Goal: Transaction & Acquisition: Purchase product/service

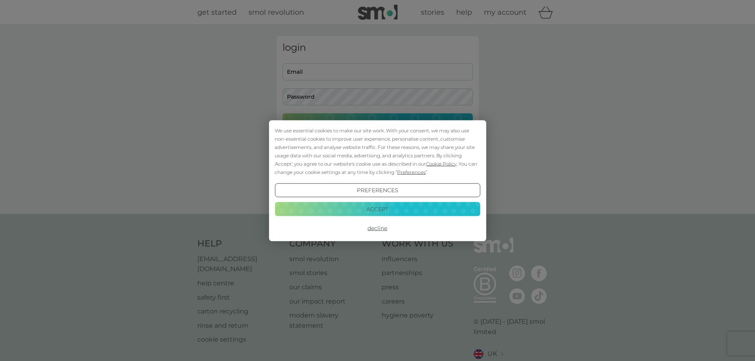
click at [374, 199] on div "Preferences Decline Accept" at bounding box center [376, 209] width 205 height 52
click at [378, 215] on button "Accept" at bounding box center [376, 209] width 205 height 14
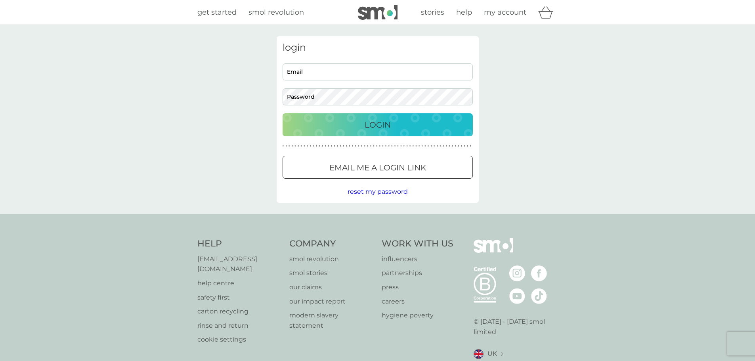
click at [363, 50] on h3 "login" at bounding box center [377, 47] width 190 height 11
click at [359, 76] on input "Email" at bounding box center [377, 71] width 190 height 17
click at [358, 75] on input "Email" at bounding box center [377, 71] width 190 height 17
type input "[EMAIL_ADDRESS][DOMAIN_NAME]"
click at [343, 107] on div "login [EMAIL_ADDRESS][DOMAIN_NAME] Email Password Login ● ● ● ● ● ● ● ● ● ● ● ●…" at bounding box center [377, 119] width 202 height 167
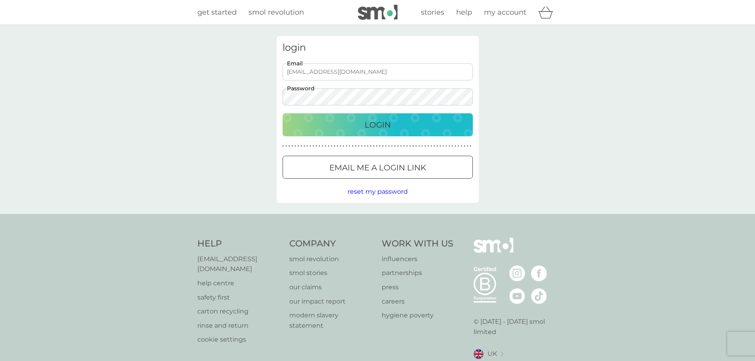
click at [282, 113] on button "Login" at bounding box center [377, 124] width 190 height 23
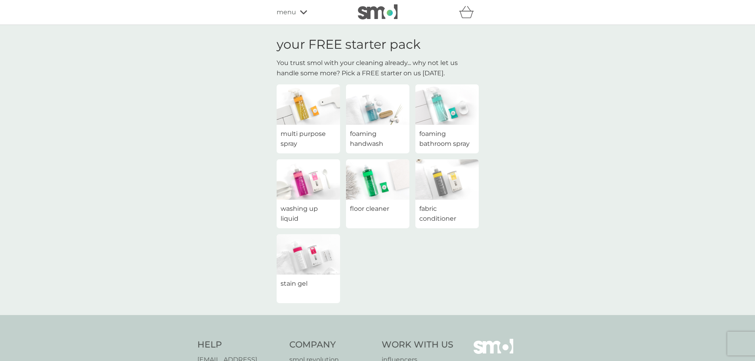
click at [450, 177] on img at bounding box center [446, 179] width 63 height 40
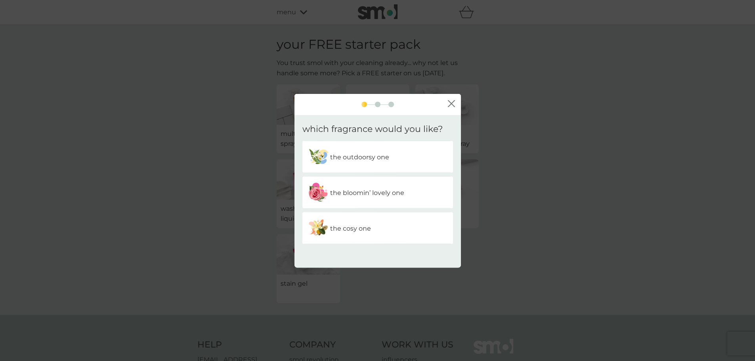
click at [450, 103] on icon "close" at bounding box center [451, 103] width 7 height 7
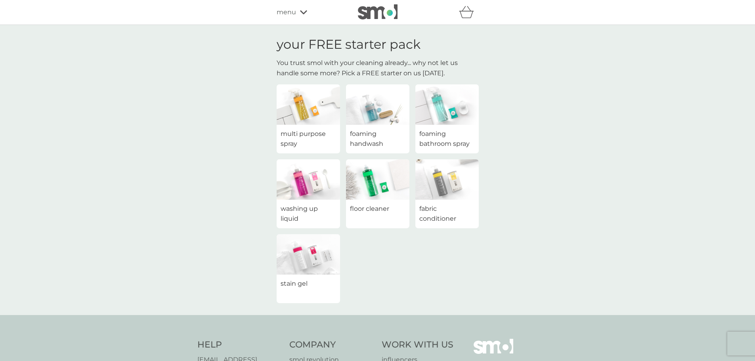
click at [539, 204] on div "your FREE starter pack You trust smol with your cleaning already... why not let…" at bounding box center [377, 170] width 755 height 290
click at [461, 141] on span "foaming bathroom spray" at bounding box center [446, 139] width 55 height 20
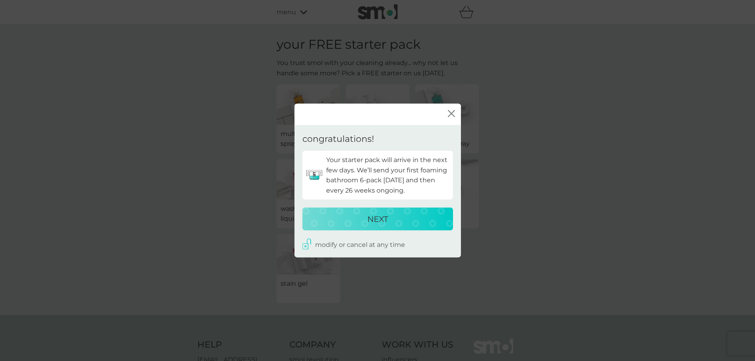
click at [450, 111] on icon "close" at bounding box center [451, 113] width 7 height 7
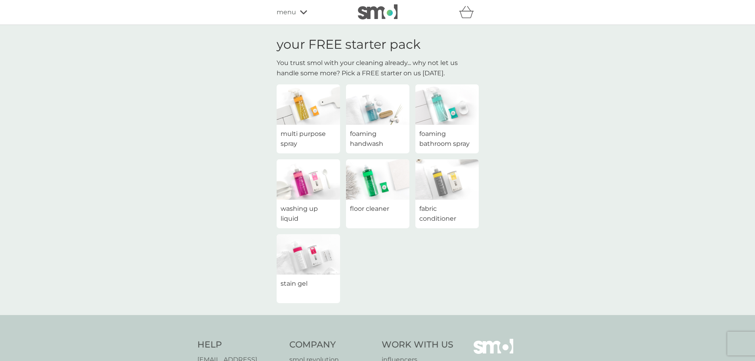
click at [462, 186] on img at bounding box center [446, 179] width 63 height 40
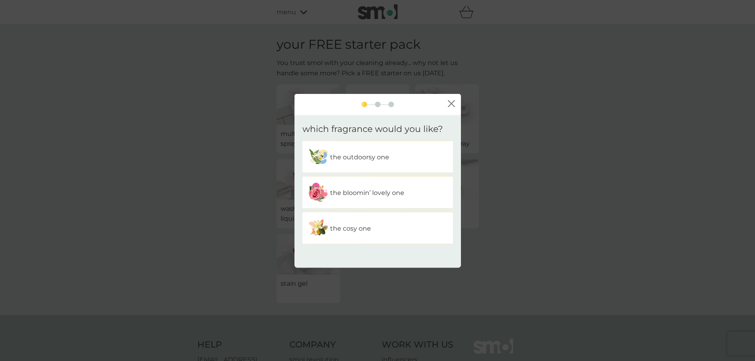
click at [437, 225] on div "the cosy one" at bounding box center [377, 228] width 139 height 20
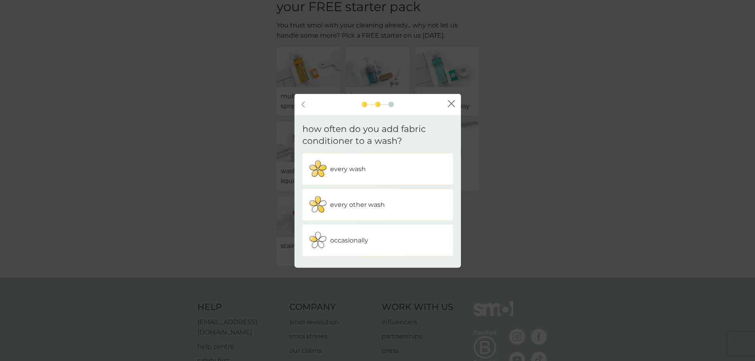
scroll to position [40, 0]
click at [389, 159] on div "every wash" at bounding box center [377, 169] width 139 height 20
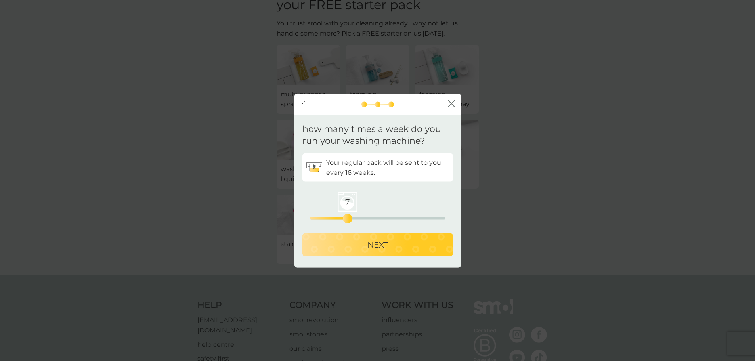
drag, startPoint x: 309, startPoint y: 219, endPoint x: 349, endPoint y: 219, distance: 39.6
click at [349, 219] on div "7" at bounding box center [347, 218] width 3 height 3
click at [374, 245] on p "NEXT" at bounding box center [377, 244] width 21 height 13
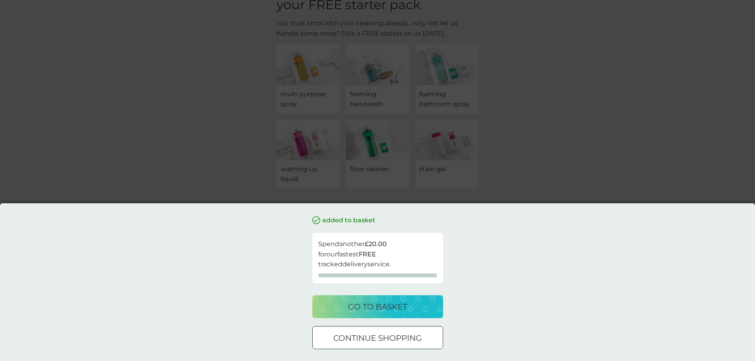
click at [404, 314] on button "go to basket" at bounding box center [377, 306] width 131 height 23
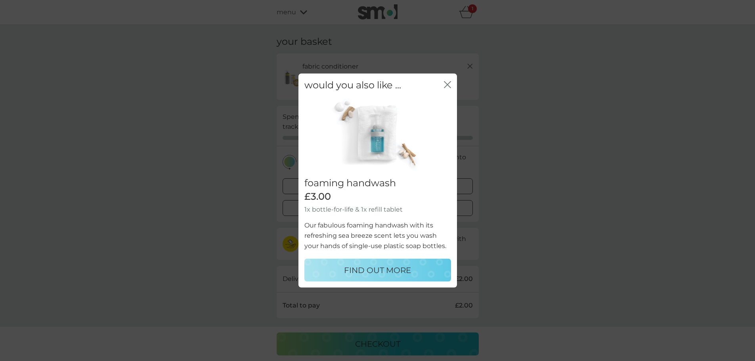
click at [448, 82] on icon "close" at bounding box center [447, 84] width 7 height 7
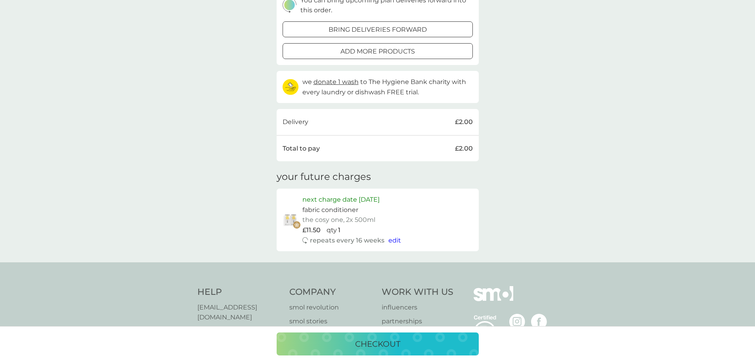
scroll to position [158, 0]
click at [212, 202] on div "your basket fabric conditioner the cosy one, starter pack every 16 weeks @ £11.…" at bounding box center [377, 64] width 755 height 394
click at [655, 268] on div "Help help@smolproducts.com help centre safety first carton recycling rinse and …" at bounding box center [377, 355] width 755 height 188
